Goal: Information Seeking & Learning: Find specific page/section

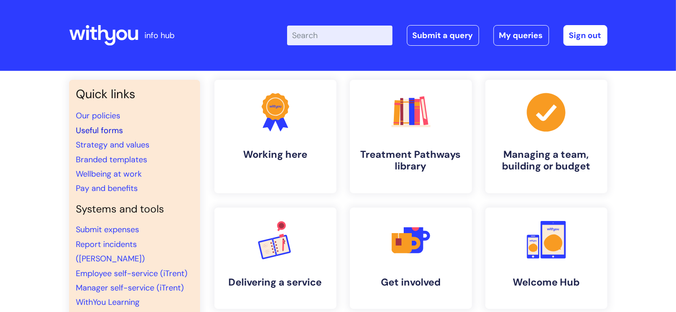
click at [110, 133] on link "Useful forms" at bounding box center [99, 130] width 47 height 11
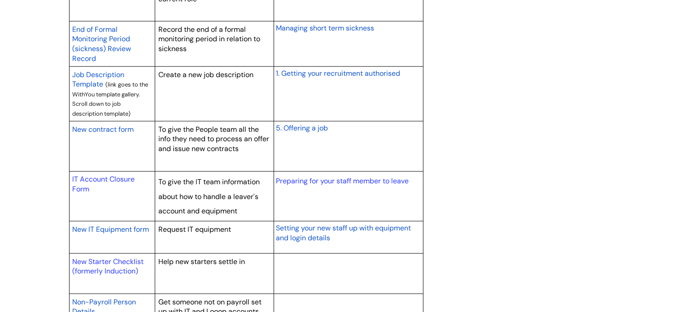
scroll to position [817, 0]
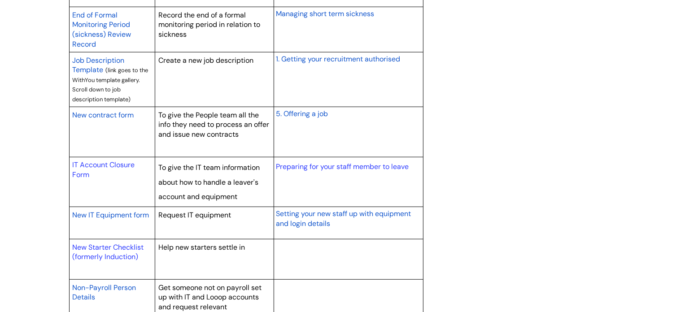
click at [120, 115] on span "New contract form" at bounding box center [102, 114] width 61 height 9
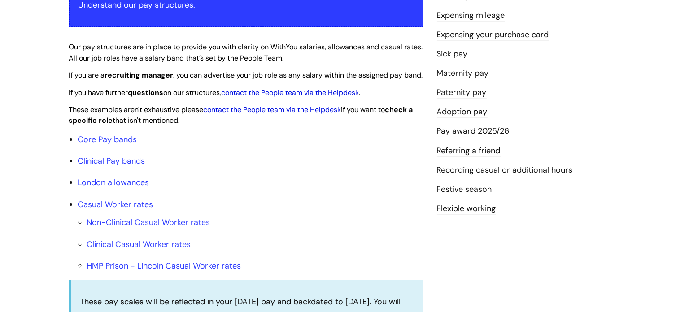
scroll to position [211, 0]
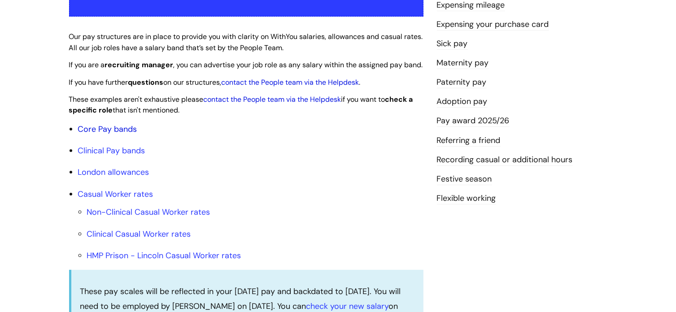
click at [129, 135] on link "Core Pay bands" at bounding box center [107, 129] width 59 height 11
click at [108, 135] on link "Core Pay bands" at bounding box center [107, 129] width 59 height 11
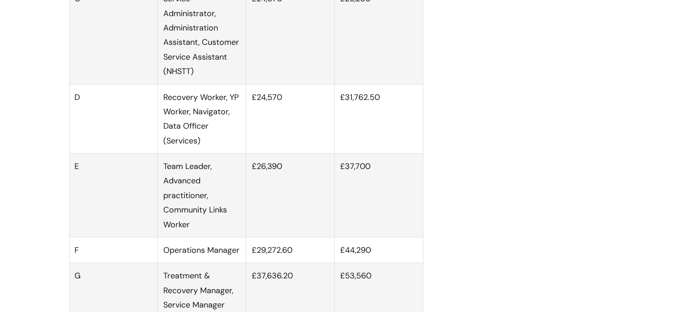
scroll to position [670, 0]
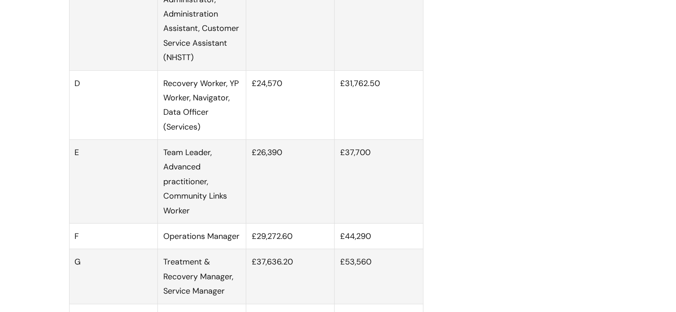
scroll to position [686, 0]
